Goal: Transaction & Acquisition: Book appointment/travel/reservation

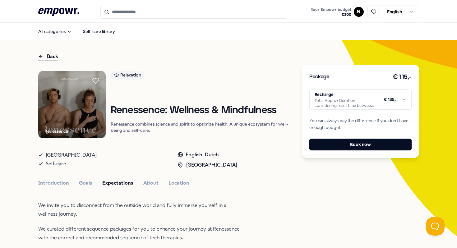
scroll to position [222, 0]
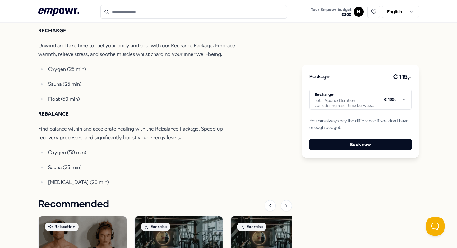
click at [347, 95] on html ".empowr-logo_svg__cls-1{fill:#03032f} Your Empowr budget € 300 N English All ca…" at bounding box center [228, 124] width 457 height 248
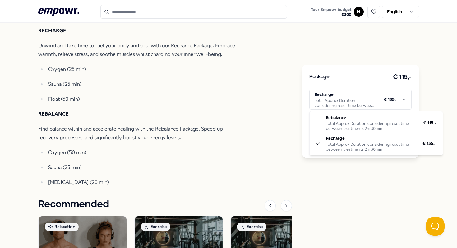
click at [347, 95] on html ".empowr-logo_svg__cls-1{fill:#03032f} Your Empowr budget € 300 N English All ca…" at bounding box center [228, 124] width 457 height 248
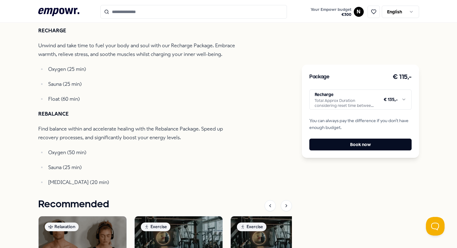
click at [272, 130] on div "Renessence Relaxation Renessence: Wellness & Mindfulness Renessence combines sc…" at bounding box center [165, 100] width 254 height 503
click at [345, 148] on button "Book now" at bounding box center [360, 145] width 102 height 12
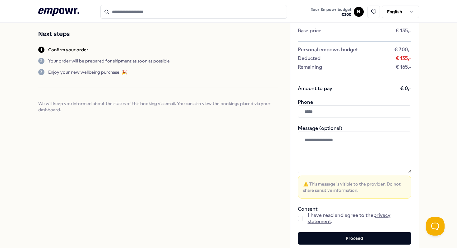
scroll to position [76, 0]
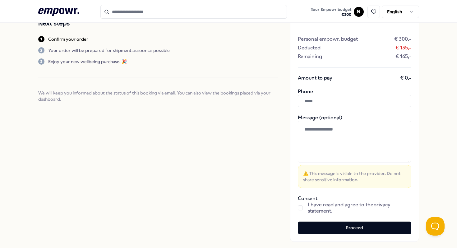
click at [312, 103] on input "text" at bounding box center [355, 101] width 114 height 12
click at [294, 141] on div "Renessence: Wellness & Mindfulness Recharge Base price € 135,- Personal empowr.…" at bounding box center [354, 102] width 129 height 280
click at [286, 141] on div "Confirm your order Confirm your order by filling out your details Next steps 1 …" at bounding box center [228, 102] width 381 height 310
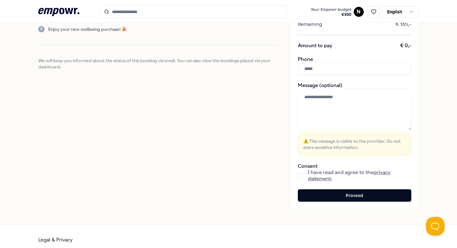
scroll to position [115, 0]
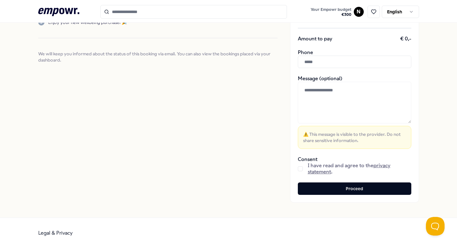
click at [299, 168] on button "button" at bounding box center [300, 168] width 5 height 5
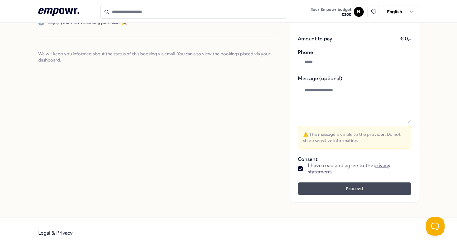
click at [334, 188] on button "Proceed" at bounding box center [355, 189] width 114 height 12
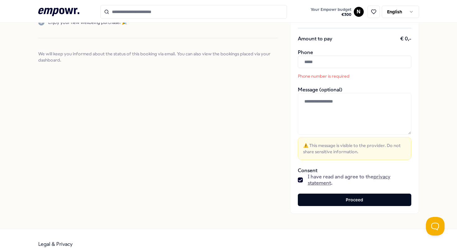
click at [335, 65] on input "text" at bounding box center [355, 62] width 114 height 12
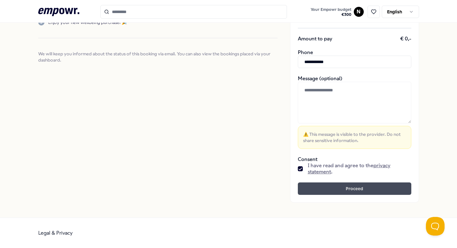
type input "**********"
click at [388, 193] on button "Proceed" at bounding box center [355, 189] width 114 height 12
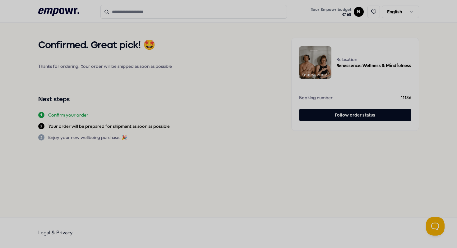
click at [263, 162] on div at bounding box center [228, 124] width 457 height 248
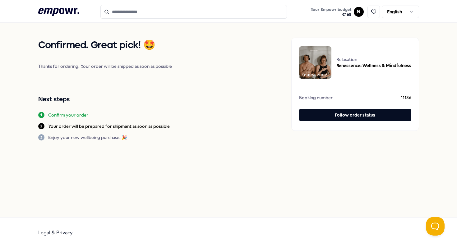
click at [128, 8] on input "Search for products, categories or subcategories" at bounding box center [193, 12] width 187 height 14
